Goal: Task Accomplishment & Management: Manage account settings

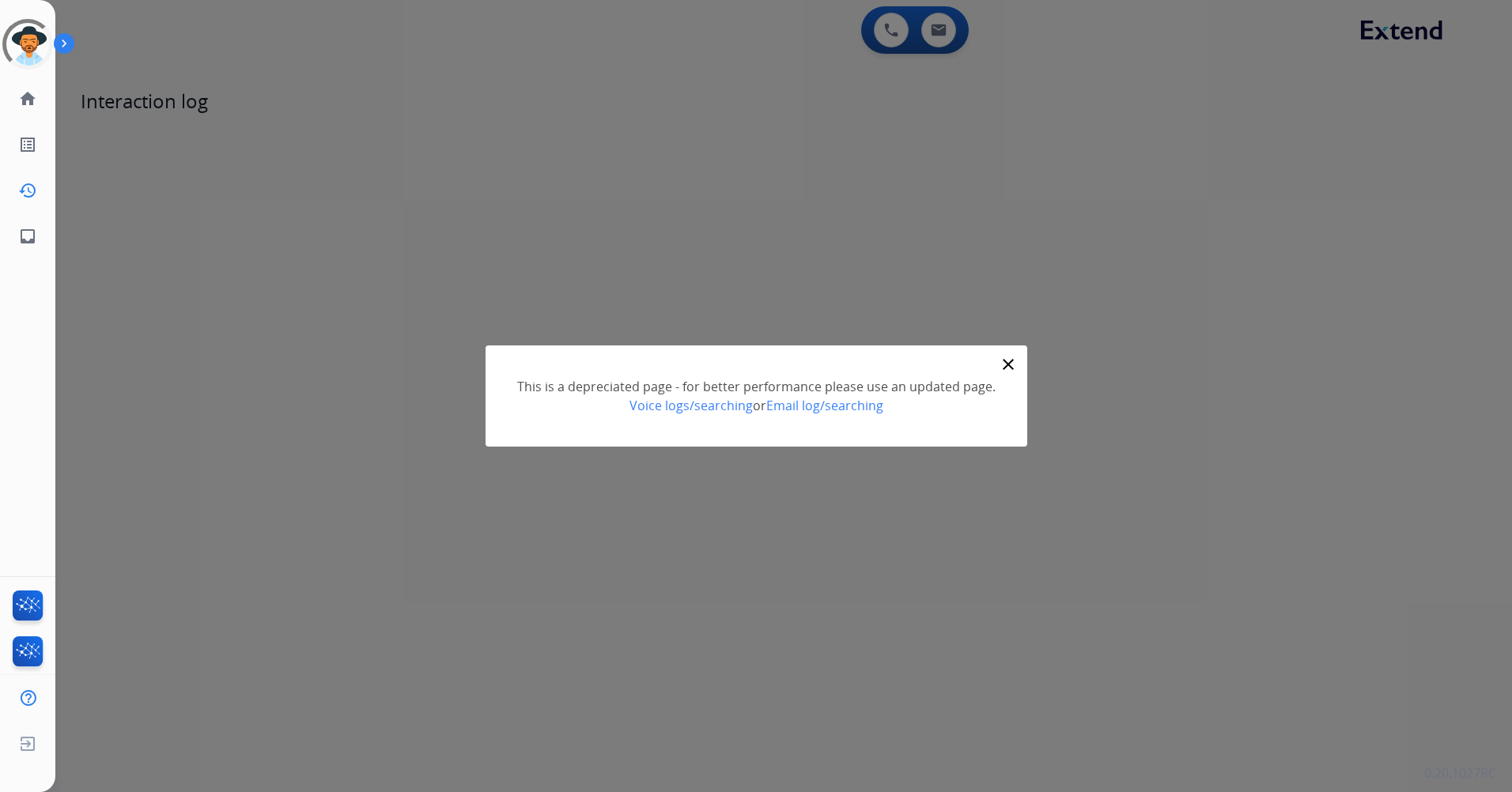
click at [1001, 359] on mat-icon "close" at bounding box center [1008, 364] width 19 height 19
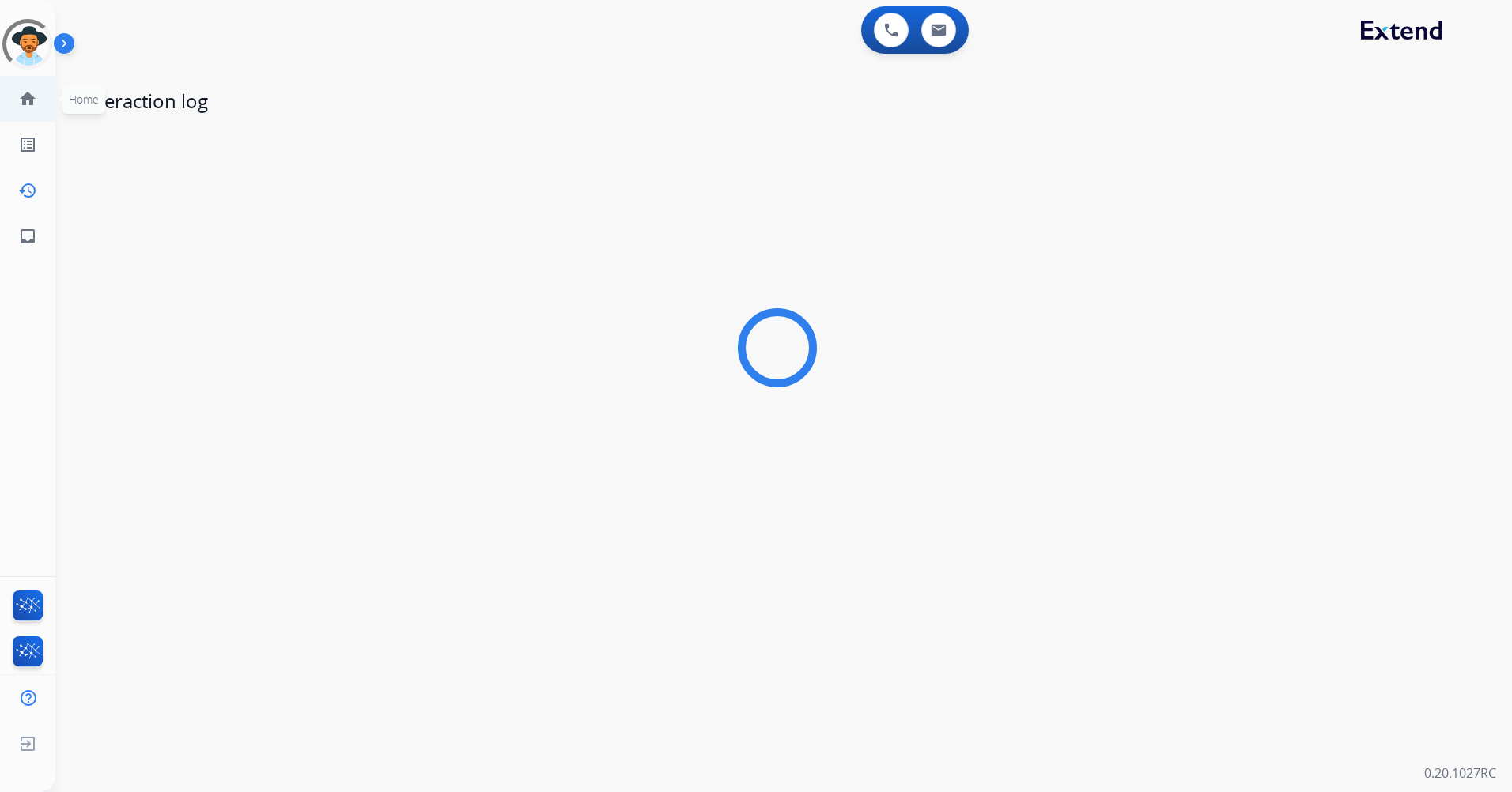
click at [28, 101] on mat-icon "home" at bounding box center [28, 99] width 19 height 19
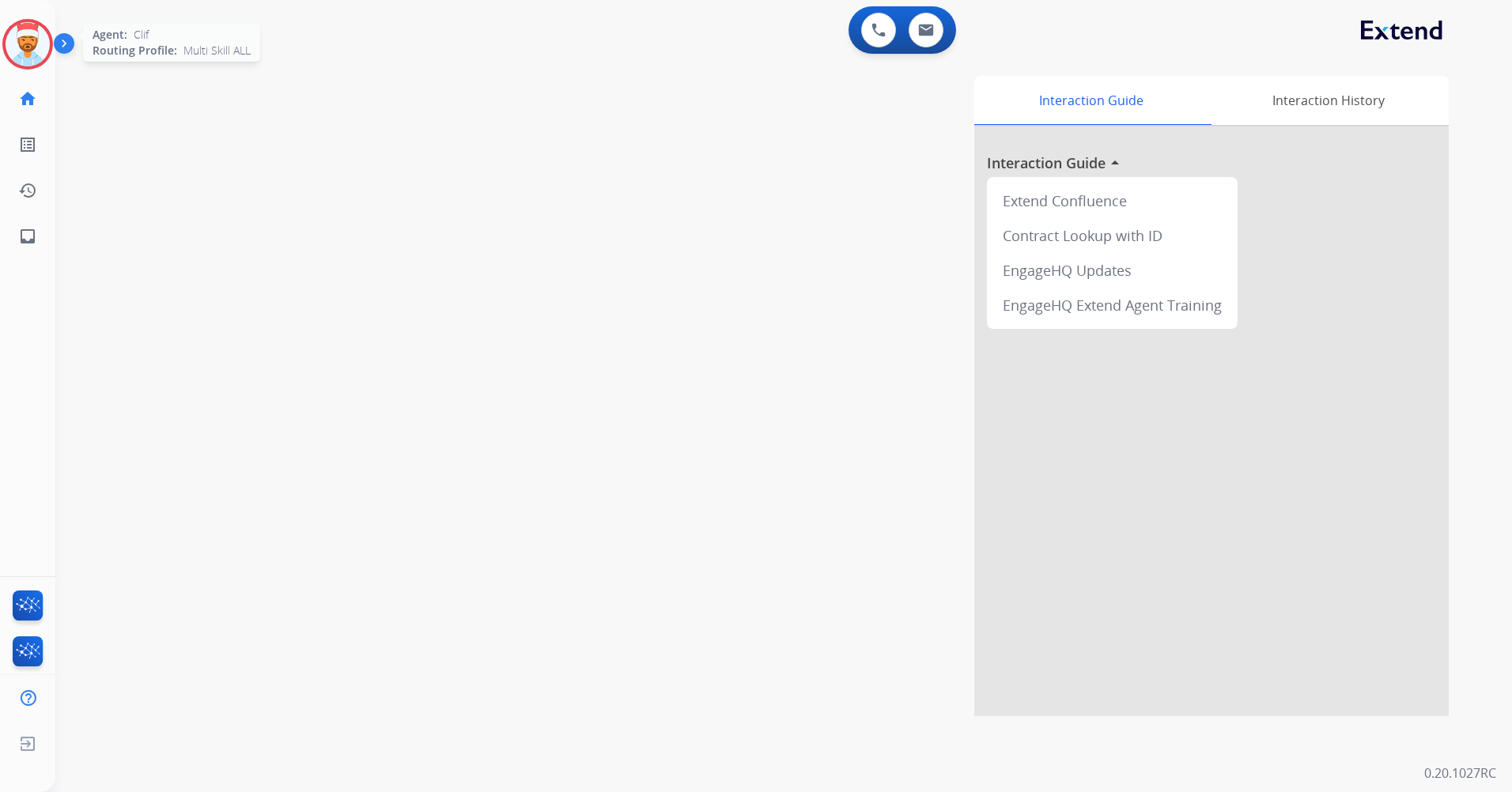
click at [23, 50] on img at bounding box center [28, 45] width 45 height 45
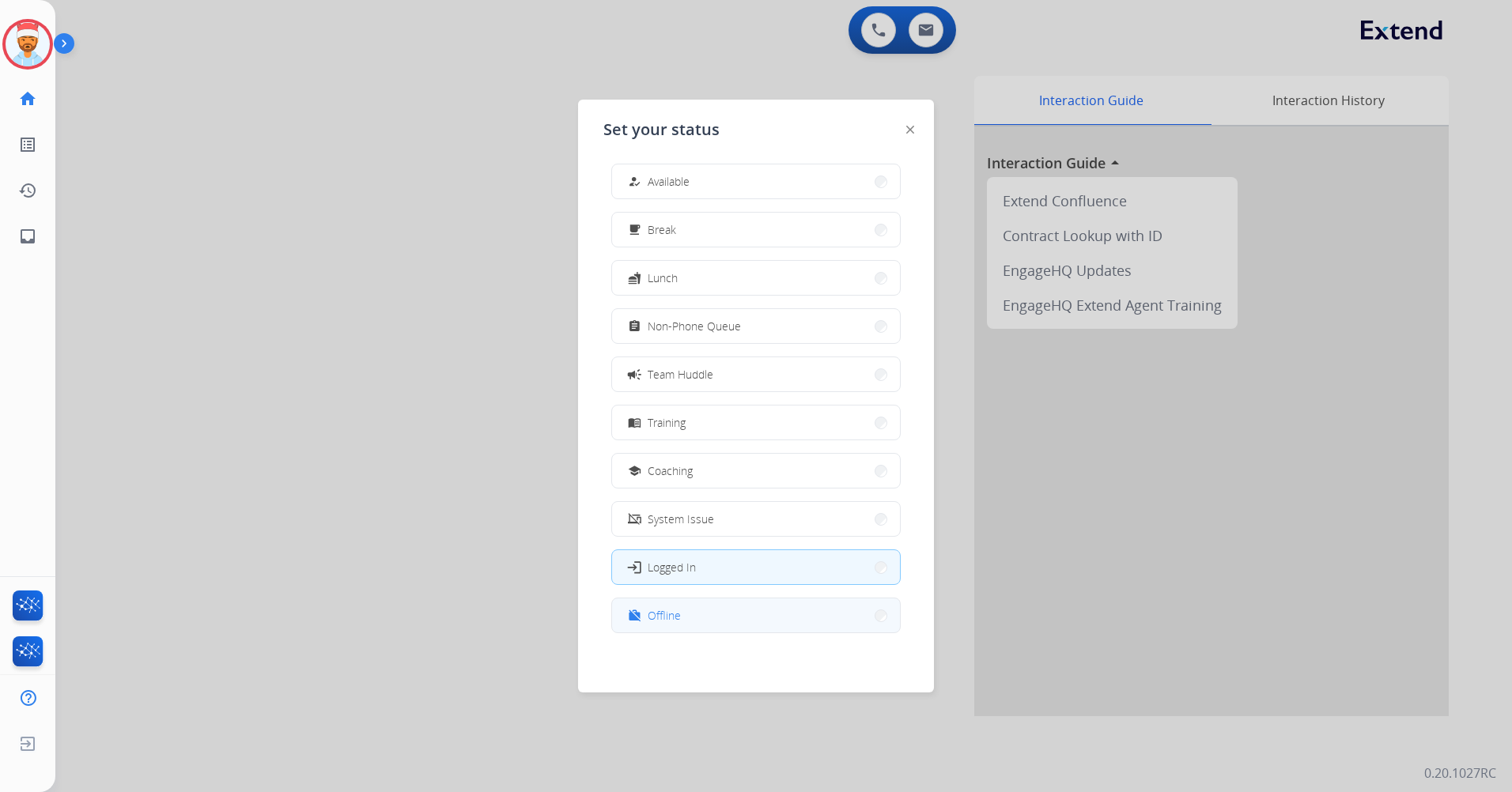
scroll to position [5, 0]
click at [753, 621] on button "work_off Offline" at bounding box center [756, 614] width 288 height 34
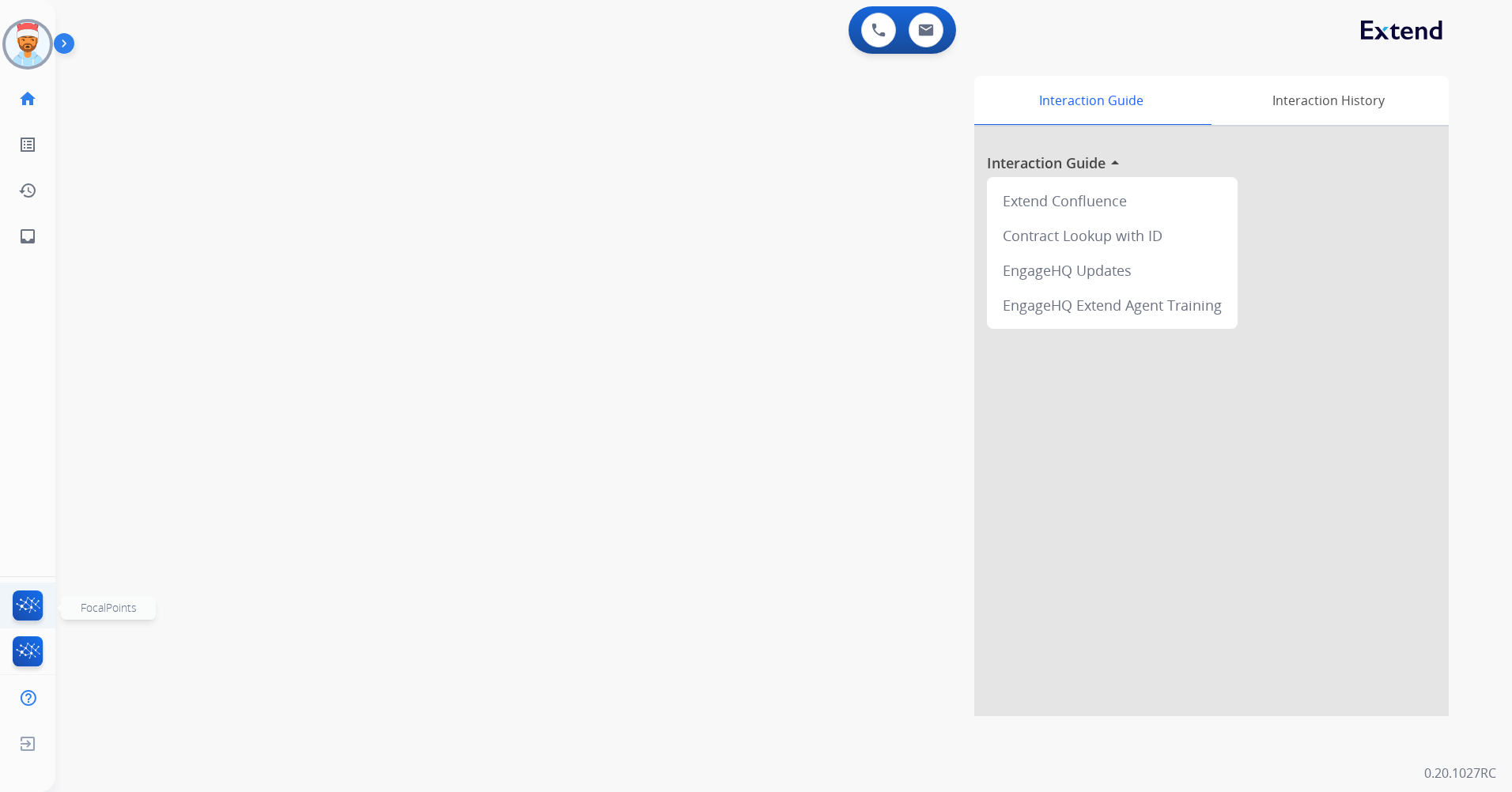
click at [42, 607] on img at bounding box center [28, 608] width 37 height 36
click at [45, 603] on img at bounding box center [28, 608] width 37 height 36
